Goal: Information Seeking & Learning: Learn about a topic

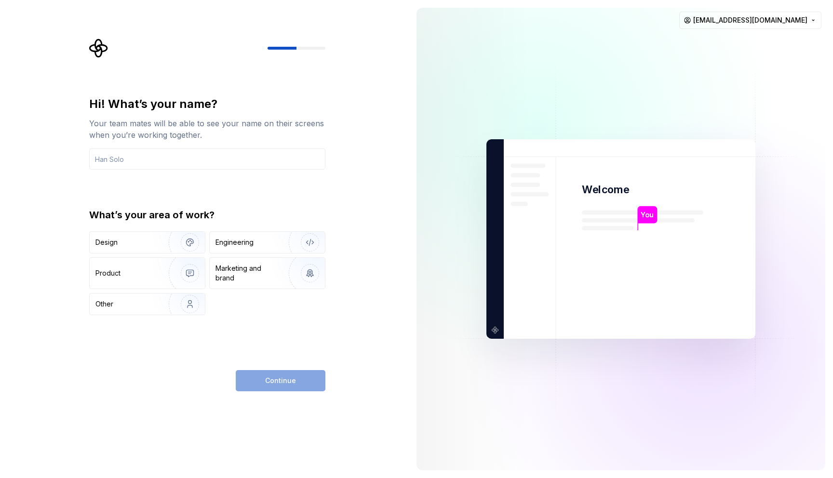
click at [188, 76] on div "Hi! What’s your name? Your team mates will be able to see your name on their sc…" at bounding box center [209, 215] width 253 height 353
click at [136, 158] on input "text" at bounding box center [207, 158] width 236 height 21
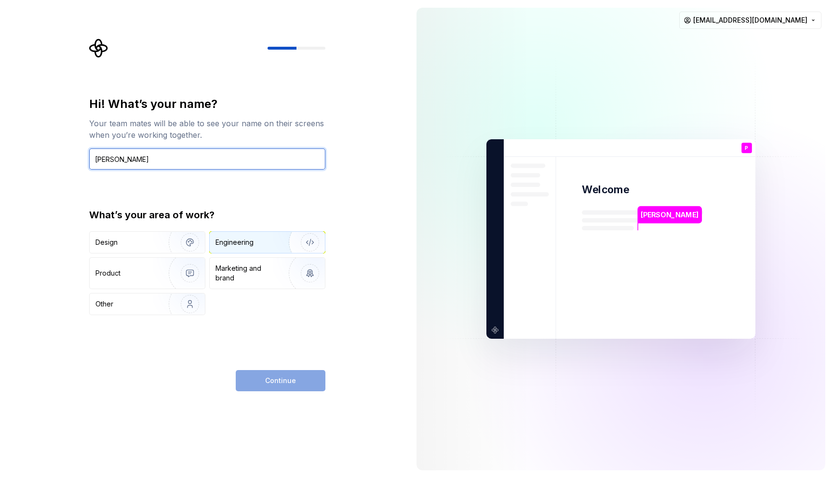
type input "[PERSON_NAME]"
click at [257, 248] on div "Engineering" at bounding box center [267, 242] width 115 height 21
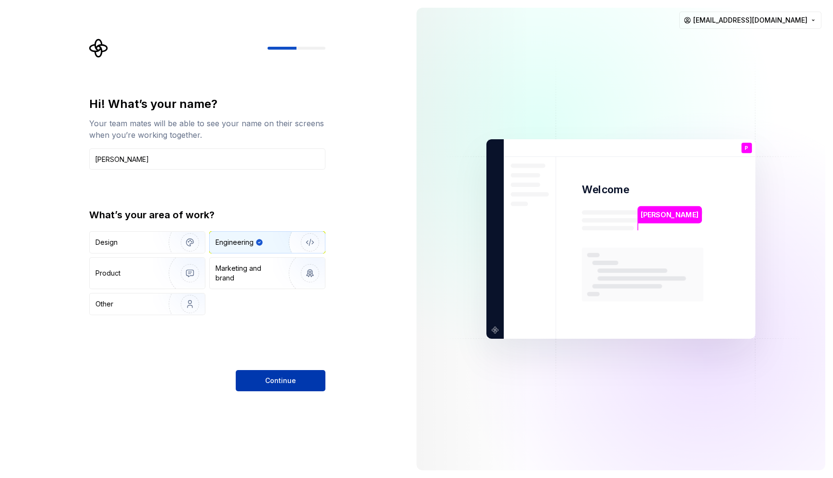
click at [299, 383] on button "Continue" at bounding box center [281, 380] width 90 height 21
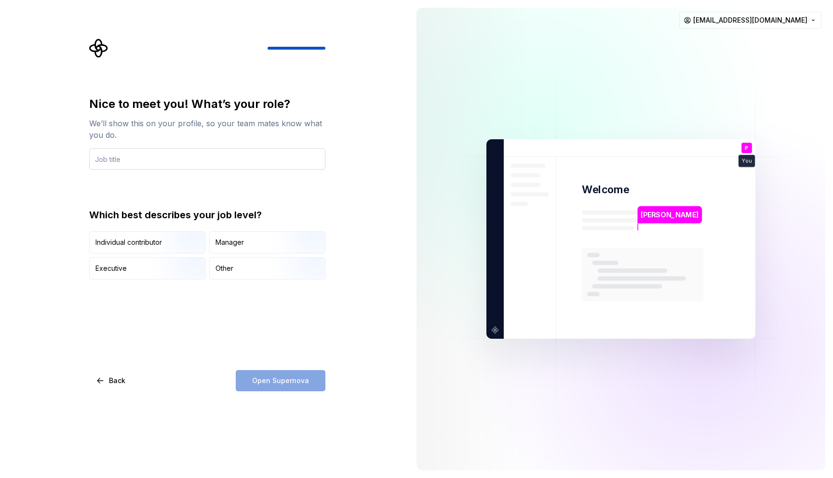
click at [163, 159] on input "text" at bounding box center [207, 158] width 236 height 21
click at [160, 151] on input "text" at bounding box center [207, 158] width 236 height 21
type input "Developer"
click at [314, 186] on div "Nice to meet you! What’s your role? We’ll show this on your profile, so your te…" at bounding box center [207, 187] width 236 height 183
click at [172, 231] on img "button" at bounding box center [182, 254] width 62 height 65
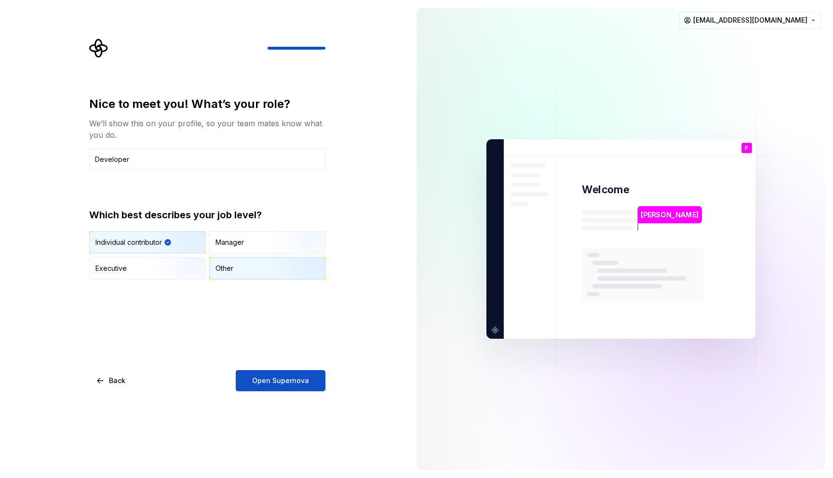
click at [235, 270] on div "Other" at bounding box center [267, 268] width 115 height 21
click at [172, 244] on img "button" at bounding box center [182, 254] width 62 height 65
click at [259, 378] on span "Open Supernova" at bounding box center [280, 381] width 57 height 10
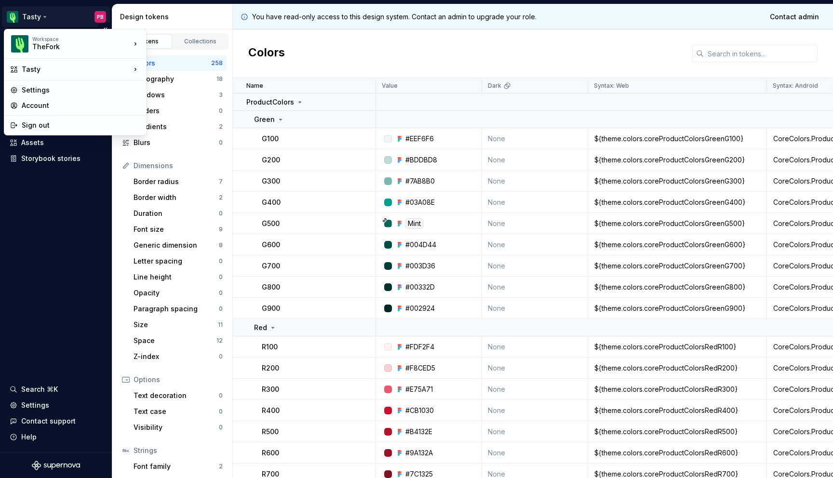
click at [21, 16] on html "Tasty PB Version Current draft Documentation Design system data Design tokens C…" at bounding box center [416, 239] width 833 height 478
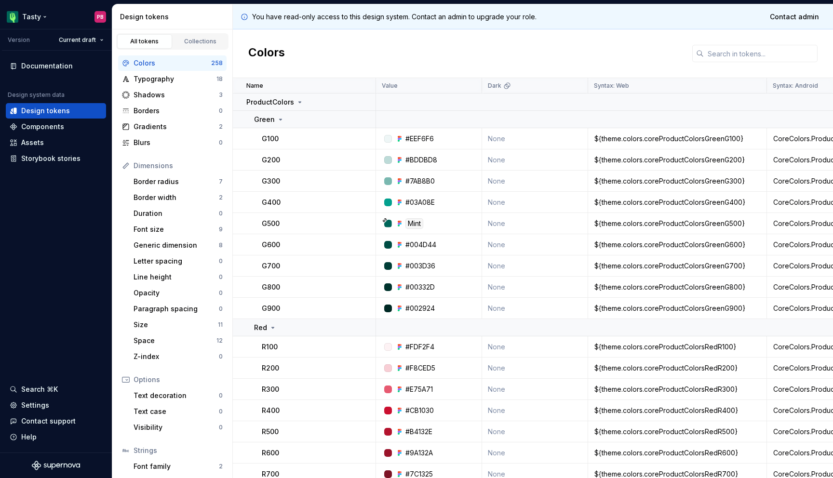
click at [82, 8] on html "Tasty PB Version Current draft Documentation Design system data Design tokens C…" at bounding box center [416, 239] width 833 height 478
click at [36, 145] on div "Assets" at bounding box center [32, 143] width 23 height 10
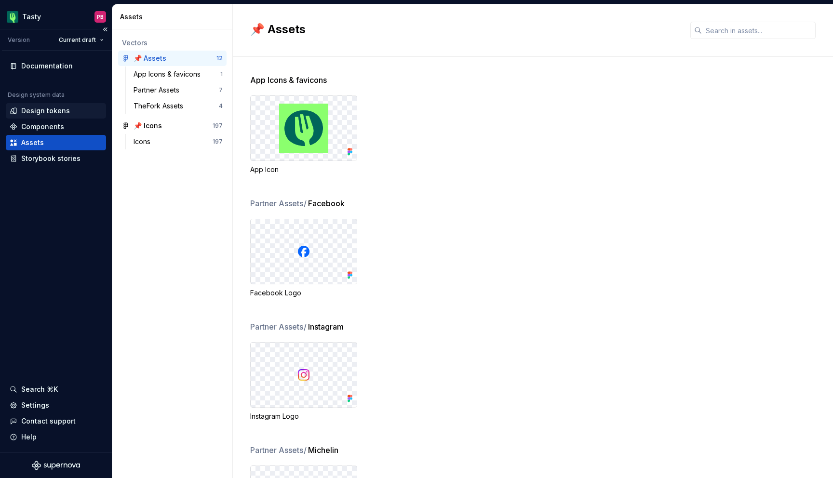
click at [45, 113] on div "Design tokens" at bounding box center [45, 111] width 49 height 10
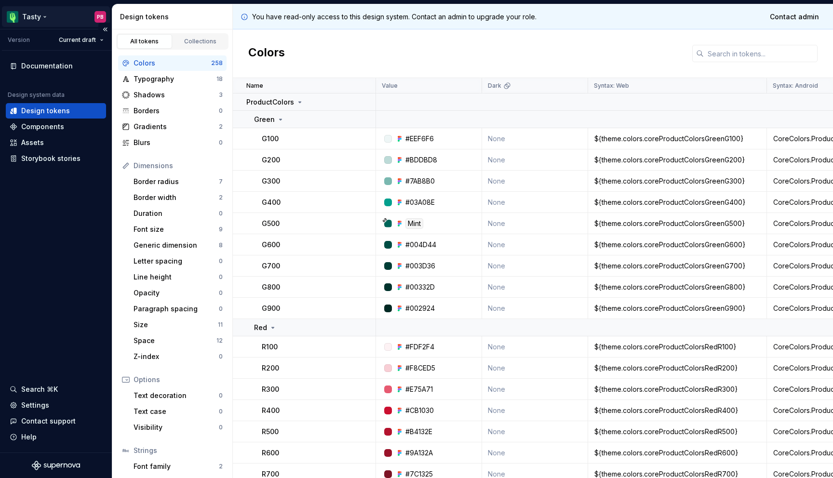
click at [12, 17] on html "Tasty PB Version Current draft Documentation Design system data Design tokens C…" at bounding box center [416, 239] width 833 height 478
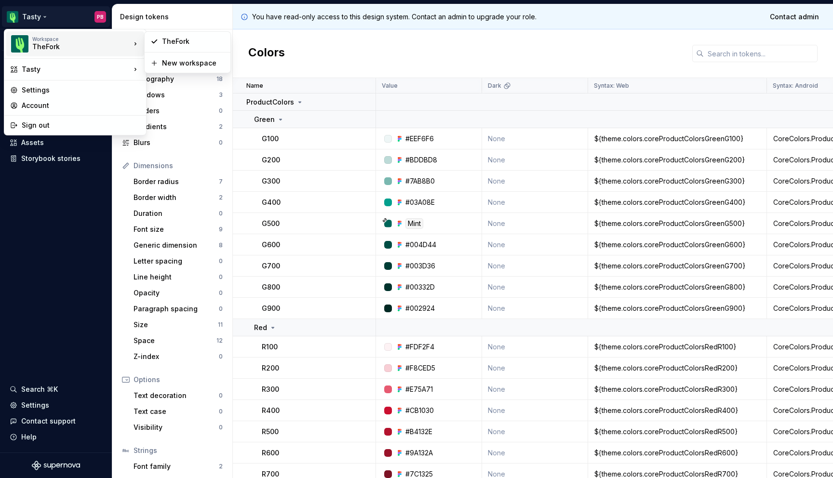
click at [64, 48] on div "TheFork" at bounding box center [73, 47] width 82 height 10
click at [35, 42] on div "TheFork" at bounding box center [73, 47] width 82 height 10
click at [60, 207] on html "Tasty PB Version Current draft Documentation Design system data Design tokens C…" at bounding box center [416, 239] width 833 height 478
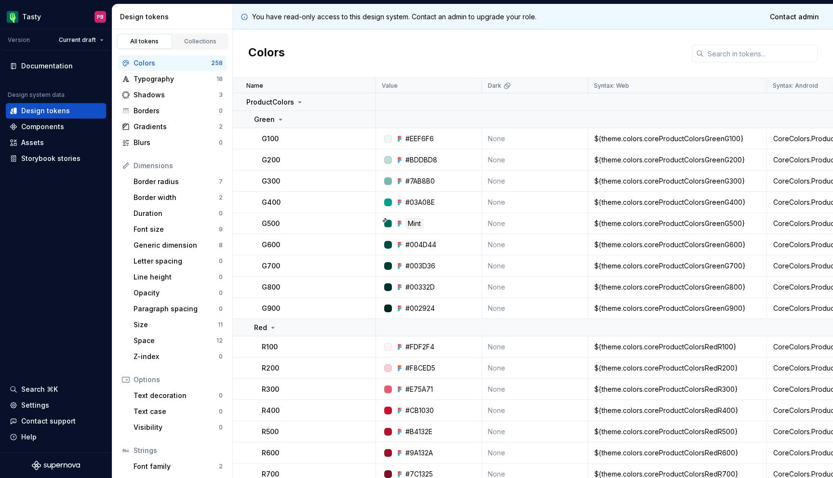
click at [60, 207] on div "Documentation Design system data Design tokens Components Assets Storybook stor…" at bounding box center [56, 252] width 112 height 402
